Goal: Transaction & Acquisition: Book appointment/travel/reservation

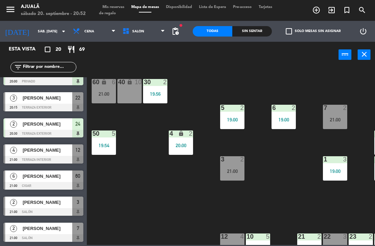
scroll to position [354, 0]
click at [44, 233] on div "[PERSON_NAME]" at bounding box center [47, 227] width 50 height 11
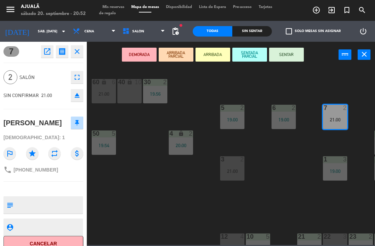
click at [290, 58] on button "SENTAR" at bounding box center [286, 55] width 35 height 14
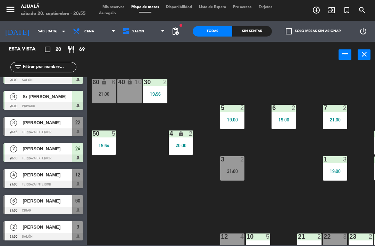
scroll to position [331, 0]
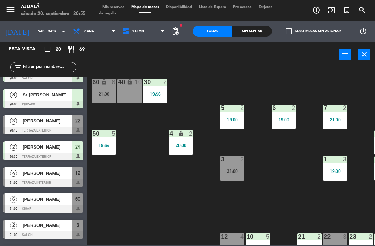
click at [55, 206] on div at bounding box center [43, 209] width 80 height 8
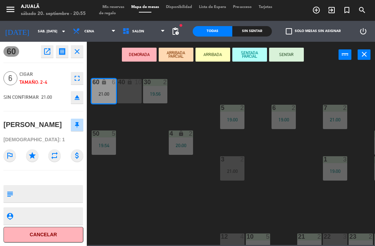
click at [291, 57] on button "SENTAR" at bounding box center [286, 55] width 35 height 14
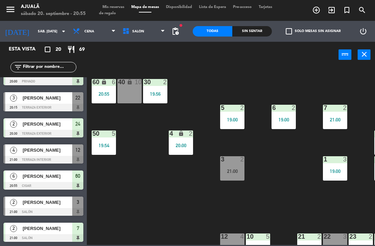
scroll to position [354, 0]
click at [38, 29] on input "sáb. [DATE]" at bounding box center [58, 31] width 48 height 11
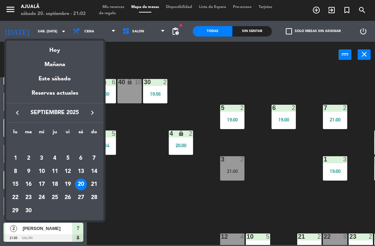
click at [66, 182] on div "19" at bounding box center [68, 184] width 12 height 12
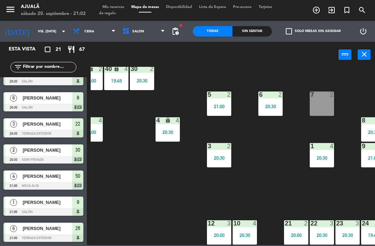
click at [40, 33] on input "vie. [DATE]" at bounding box center [58, 31] width 48 height 11
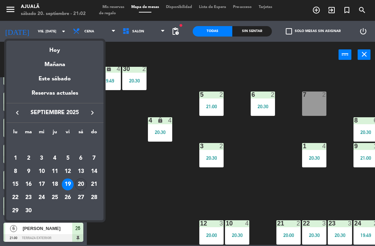
click at [81, 180] on div "20" at bounding box center [81, 184] width 12 height 12
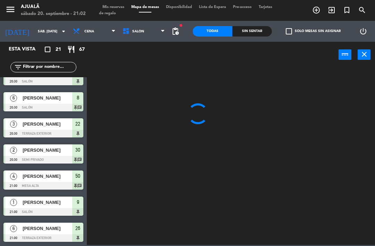
scroll to position [0, 0]
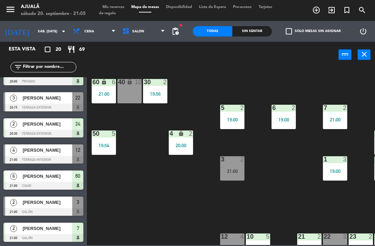
click at [54, 155] on div "[PERSON_NAME]" at bounding box center [47, 149] width 50 height 11
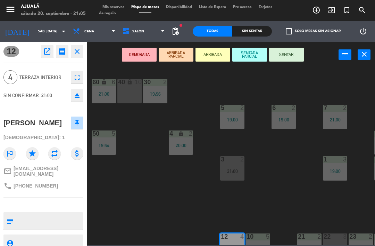
click at [279, 50] on button "SENTAR" at bounding box center [286, 55] width 35 height 14
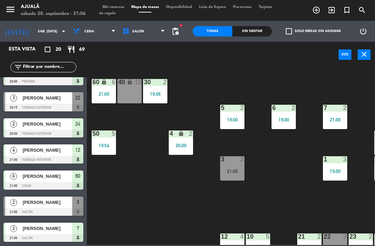
scroll to position [354, 0]
click at [45, 205] on span "[PERSON_NAME]" at bounding box center [48, 201] width 50 height 7
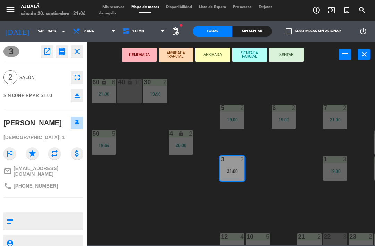
click at [286, 55] on button "SENTAR" at bounding box center [286, 55] width 35 height 14
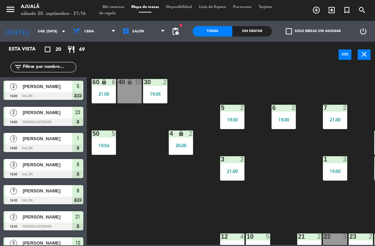
scroll to position [0, 0]
click at [126, 83] on div "lock" at bounding box center [129, 82] width 11 height 7
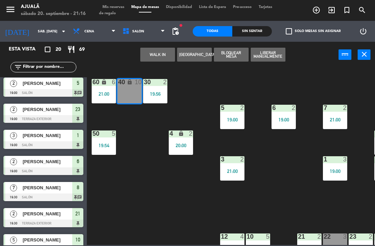
scroll to position [2, 0]
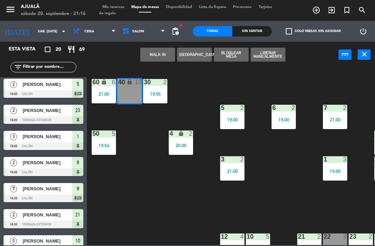
click at [159, 49] on button "WALK IN" at bounding box center [157, 55] width 35 height 14
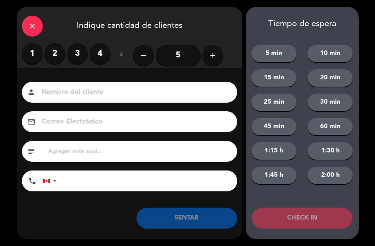
click at [56, 55] on label "2" at bounding box center [54, 53] width 21 height 21
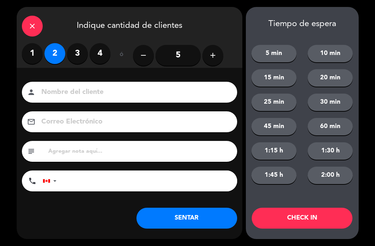
click at [192, 212] on button "SENTAR" at bounding box center [187, 218] width 101 height 21
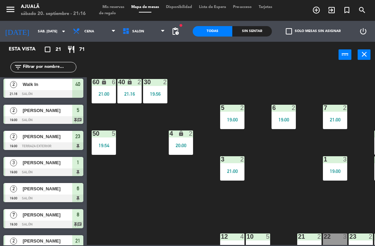
scroll to position [0, 0]
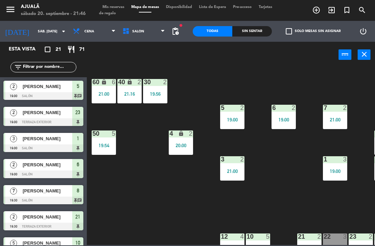
click at [41, 33] on input "sáb. [DATE]" at bounding box center [58, 31] width 48 height 11
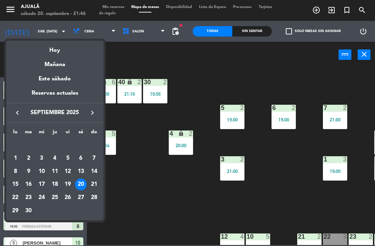
click at [18, 196] on div "22" at bounding box center [15, 198] width 12 height 12
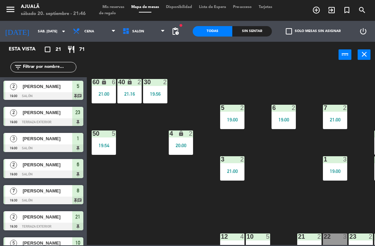
type input "lun. [DATE]"
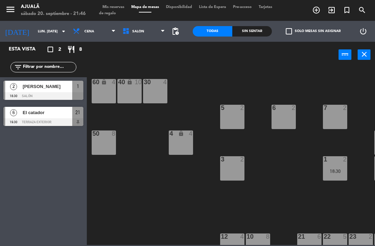
click at [88, 32] on span "Cena" at bounding box center [95, 31] width 50 height 15
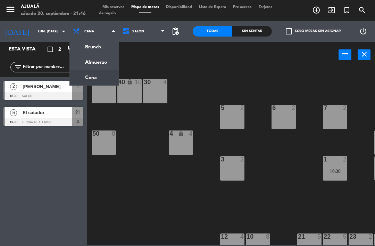
click at [100, 60] on ng-component "menu Ajualä sábado 20. septiembre - 21:46 Mis reservas Mapa de mesas Disponibil…" at bounding box center [187, 122] width 375 height 245
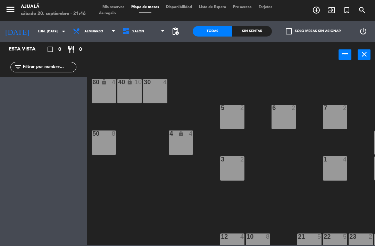
scroll to position [13, 25]
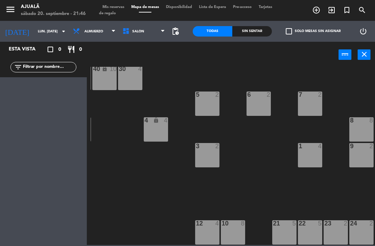
click at [211, 228] on div "12 4" at bounding box center [207, 232] width 24 height 24
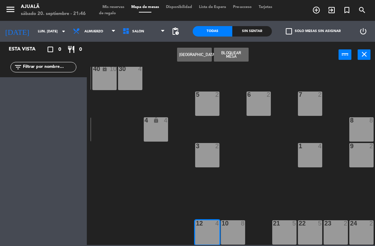
click at [198, 53] on button "[GEOGRAPHIC_DATA]" at bounding box center [194, 55] width 35 height 14
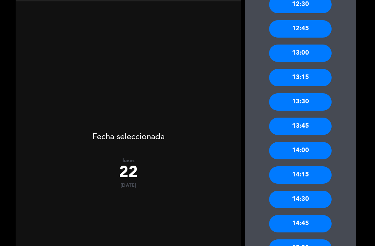
scroll to position [125, 0]
click at [314, 93] on div "13:30" at bounding box center [300, 101] width 63 height 17
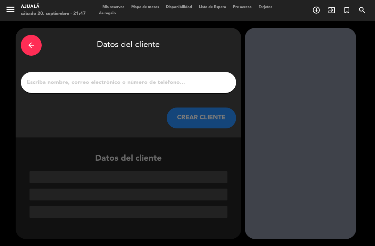
scroll to position [0, 0]
click at [192, 78] on input "1" at bounding box center [128, 83] width 205 height 10
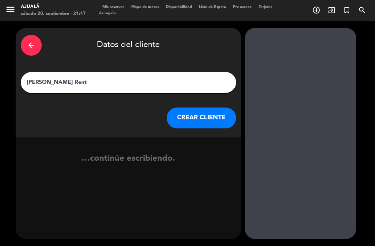
type input "[PERSON_NAME]"
click at [205, 112] on button "CREAR CLIENTE" at bounding box center [202, 117] width 70 height 21
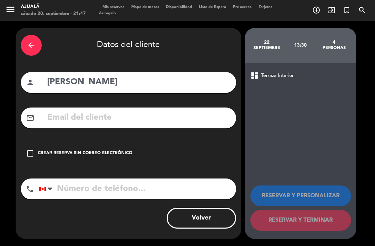
click at [145, 178] on input "tel" at bounding box center [137, 188] width 197 height 21
type input "8296389555"
click at [131, 111] on input "text" at bounding box center [139, 118] width 185 height 14
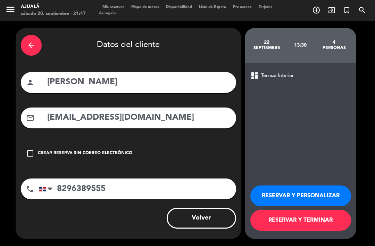
type input "[EMAIL_ADDRESS][DOMAIN_NAME]"
click at [320, 229] on button "RESERVAR Y TERMINAR" at bounding box center [301, 220] width 101 height 21
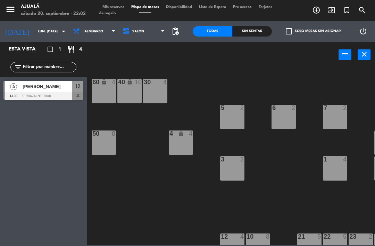
click at [34, 29] on input "lun. [DATE]" at bounding box center [58, 31] width 48 height 11
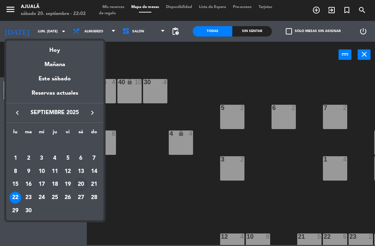
click at [73, 50] on div "Hoy" at bounding box center [54, 48] width 97 height 14
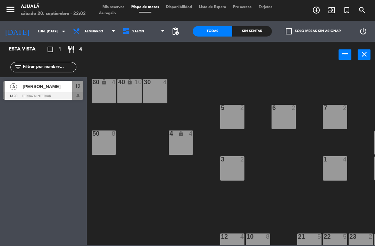
type input "sáb. [DATE]"
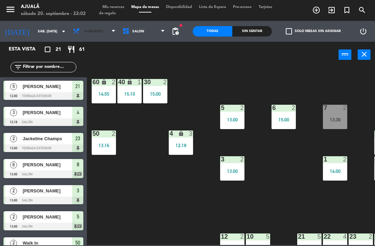
click at [91, 35] on span "Almuerzo" at bounding box center [95, 31] width 50 height 15
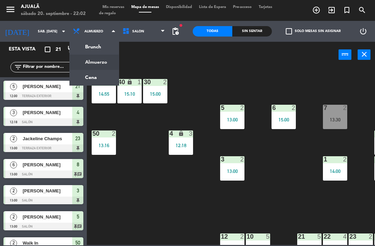
click at [95, 75] on ng-component "menu Ajualä sábado 20. septiembre - 22:02 Mis reservas Mapa de mesas Disponibil…" at bounding box center [187, 122] width 375 height 245
